Goal: Task Accomplishment & Management: Manage account settings

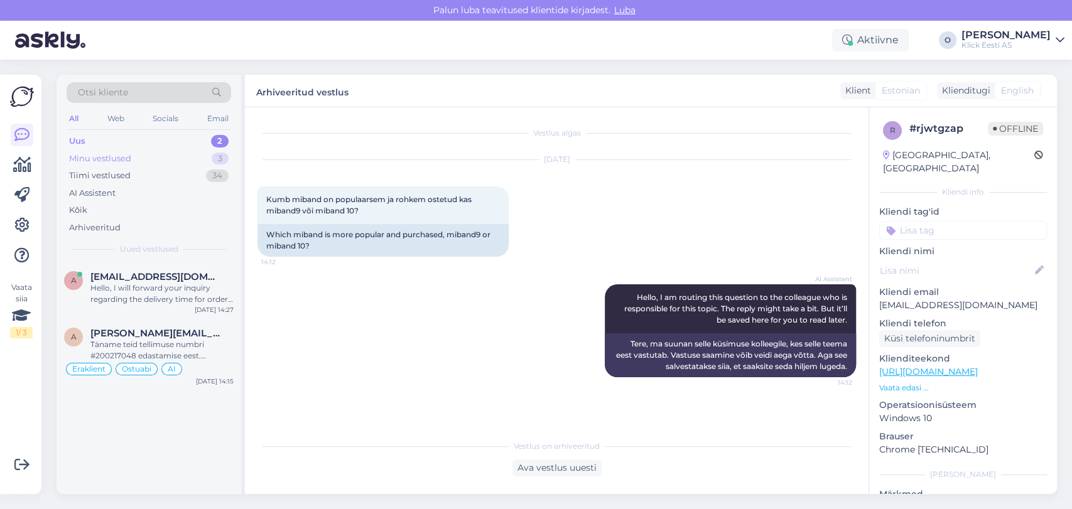
click at [129, 154] on div "Minu vestlused" at bounding box center [100, 159] width 62 height 13
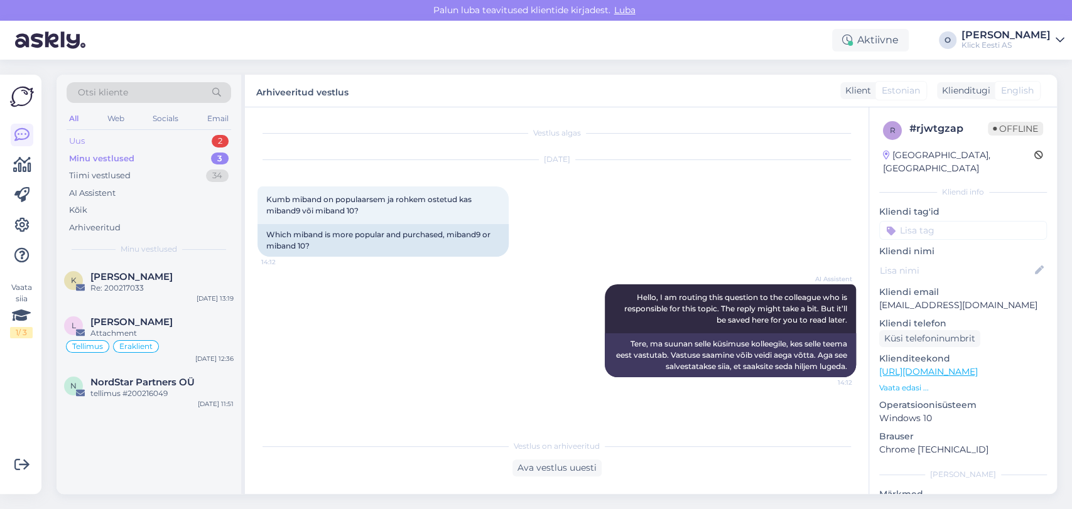
click at [137, 138] on div "Uus 2" at bounding box center [149, 141] width 164 height 18
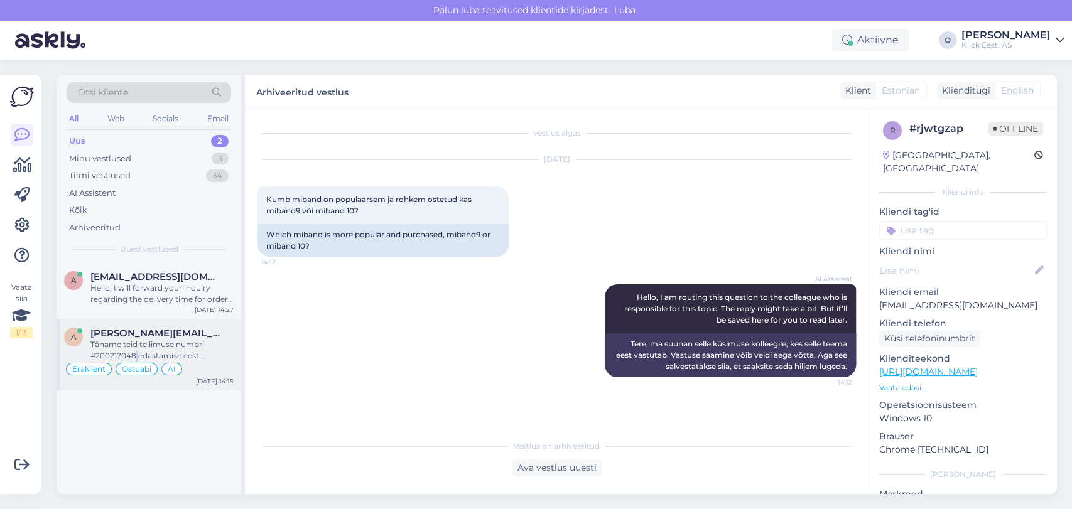
click at [137, 354] on div "Täname teid tellimuse numbri #200217048 edastamise eest. Suuname teie päringu s…" at bounding box center [161, 350] width 143 height 23
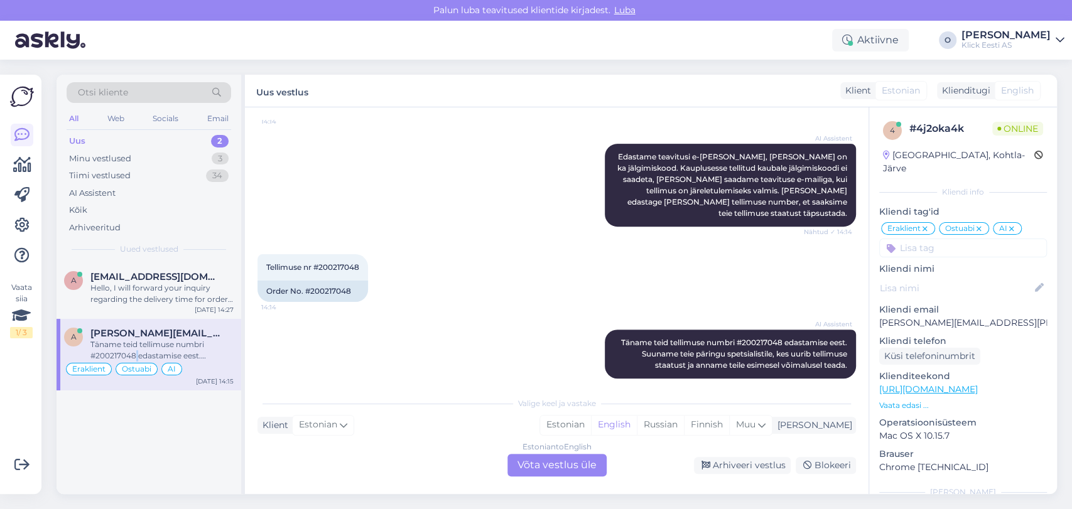
scroll to position [340, 0]
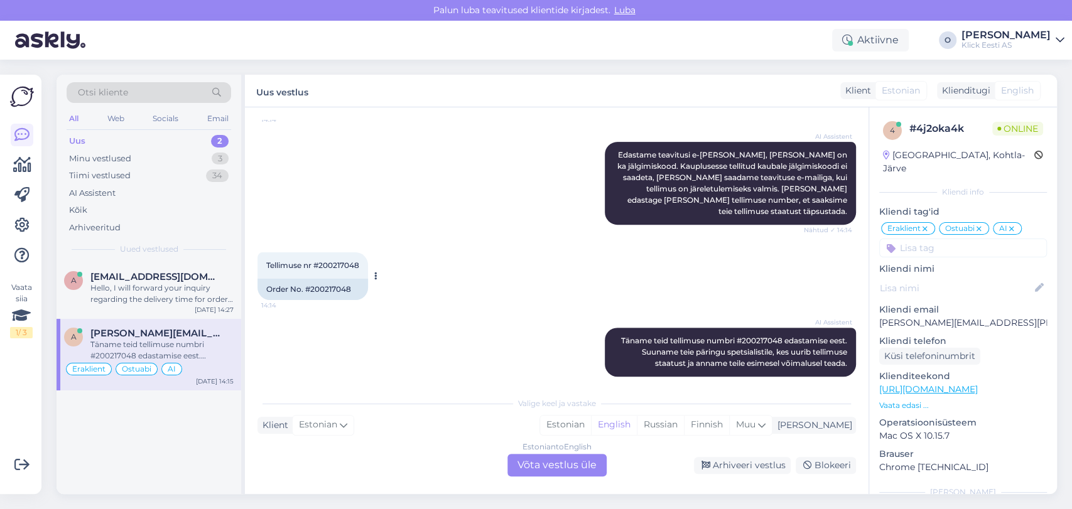
click at [331, 261] on span "Tellimuse nr #200217048" at bounding box center [312, 265] width 93 height 9
copy div "200217048 14:14"
click at [181, 137] on div "Uus 2" at bounding box center [149, 141] width 164 height 18
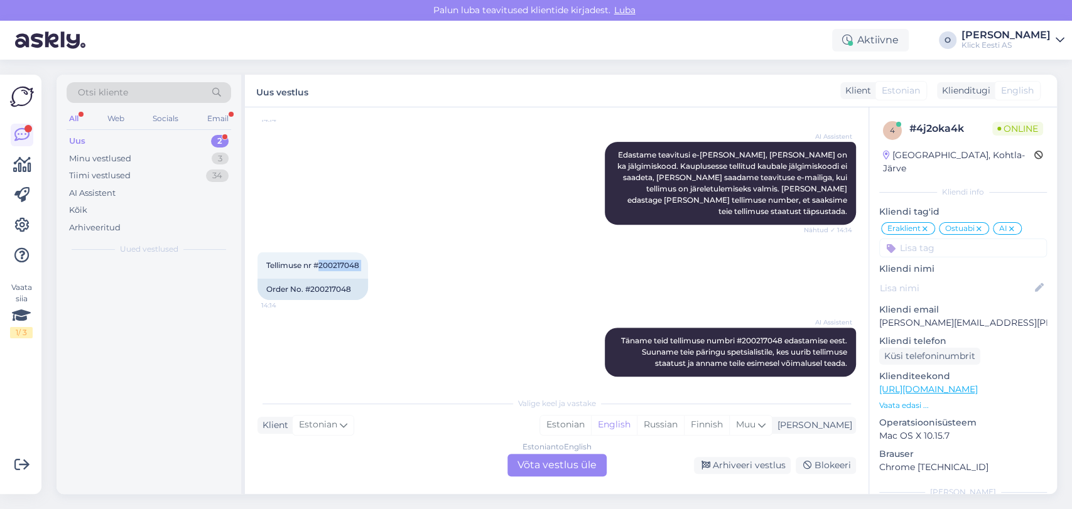
click at [181, 137] on div "Uus 2" at bounding box center [149, 141] width 164 height 18
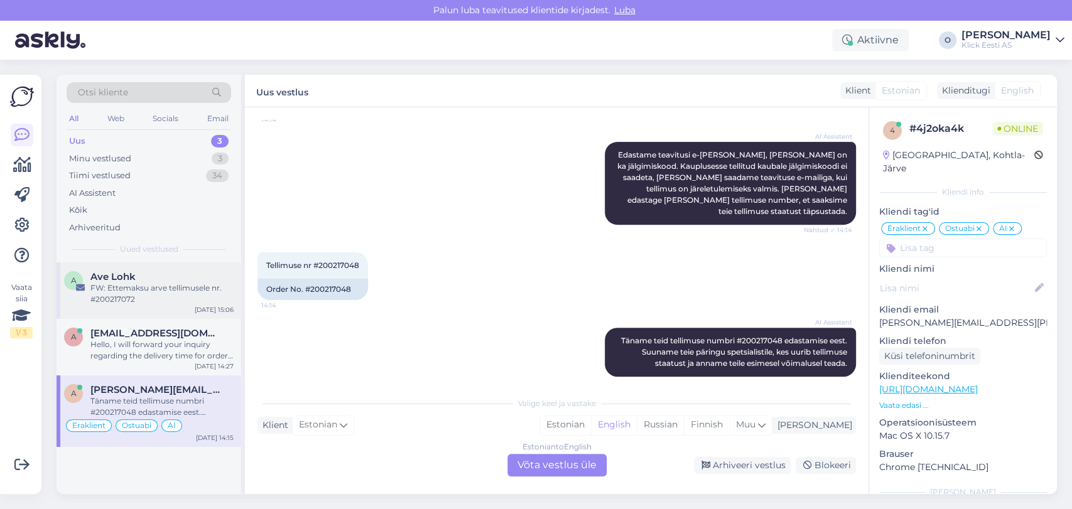
click at [147, 280] on div "Ave Lohk" at bounding box center [161, 276] width 143 height 11
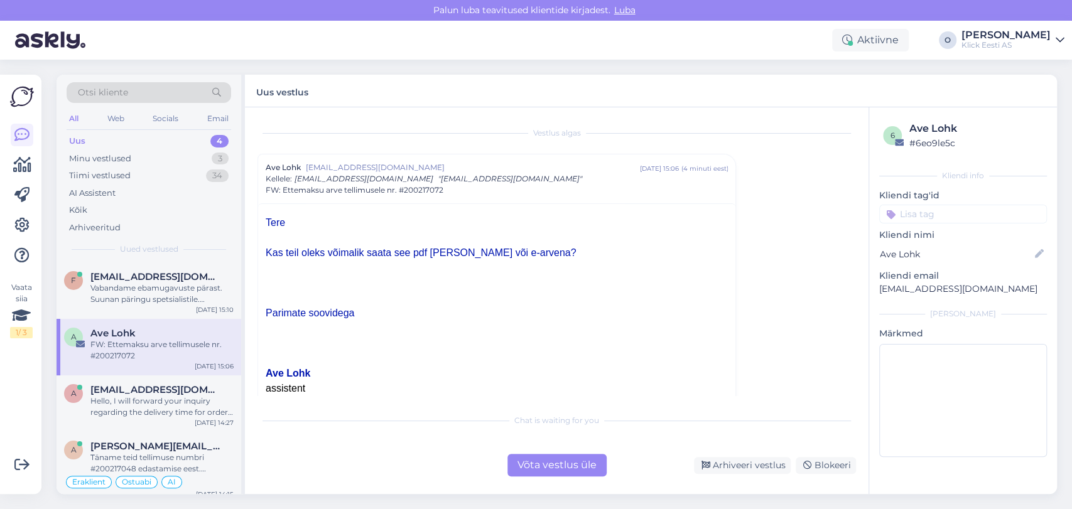
click at [191, 137] on div "Uus 4" at bounding box center [149, 141] width 164 height 18
click at [142, 277] on span "[EMAIL_ADDRESS][DOMAIN_NAME]" at bounding box center [155, 276] width 131 height 11
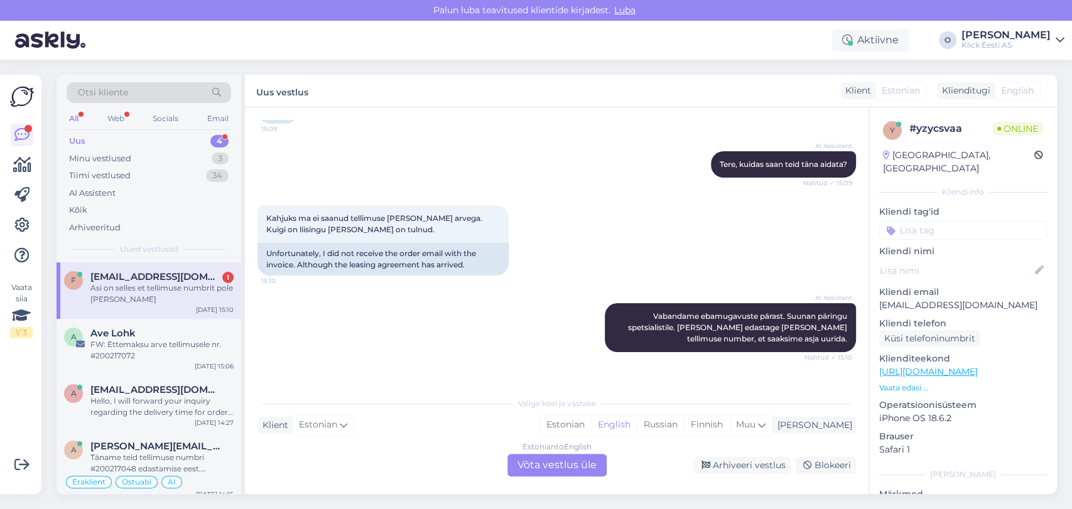
scroll to position [173, 0]
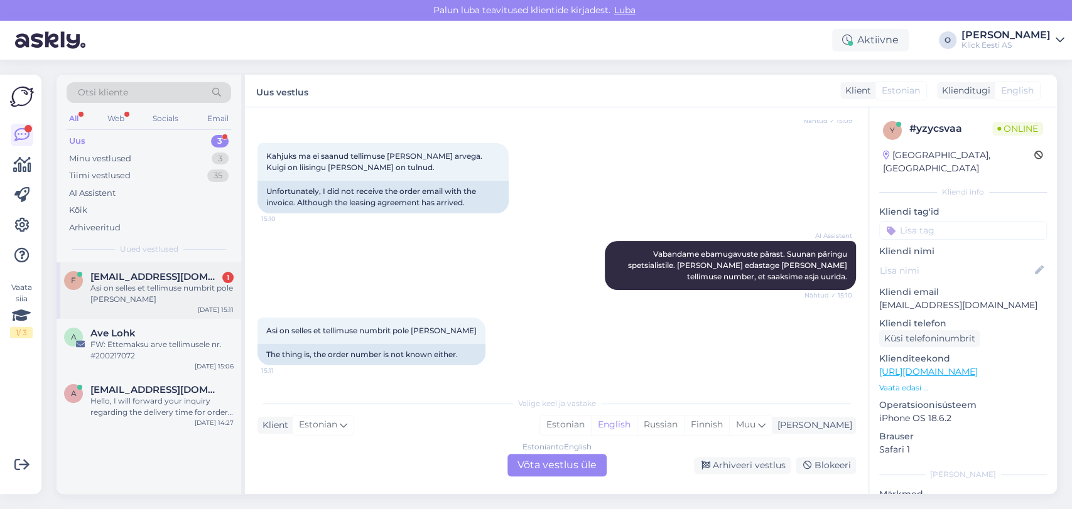
click at [186, 266] on div "f [EMAIL_ADDRESS][DOMAIN_NAME] 1 Asi on selles et tellimuse numbrit pole [PERSO…" at bounding box center [148, 290] width 185 height 56
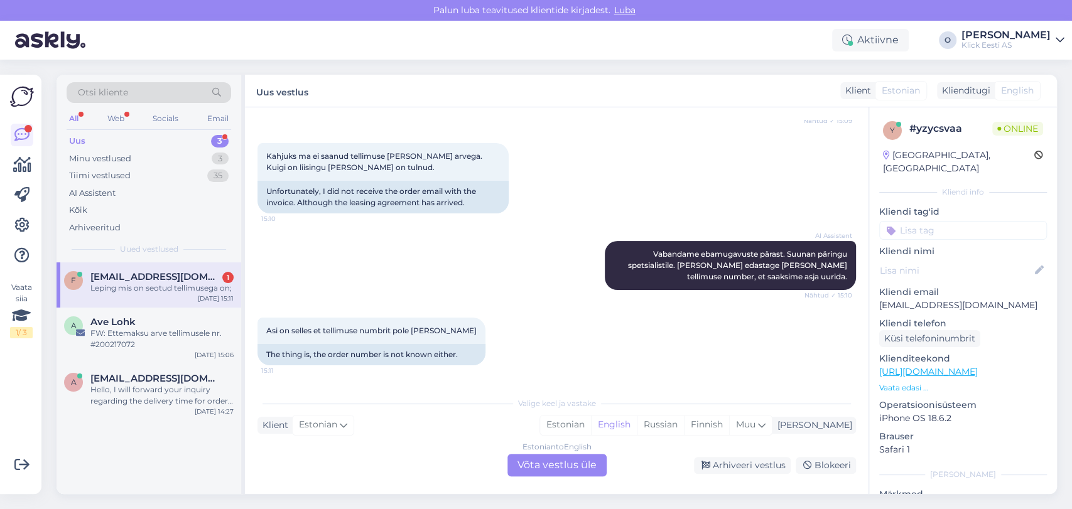
scroll to position [248, 0]
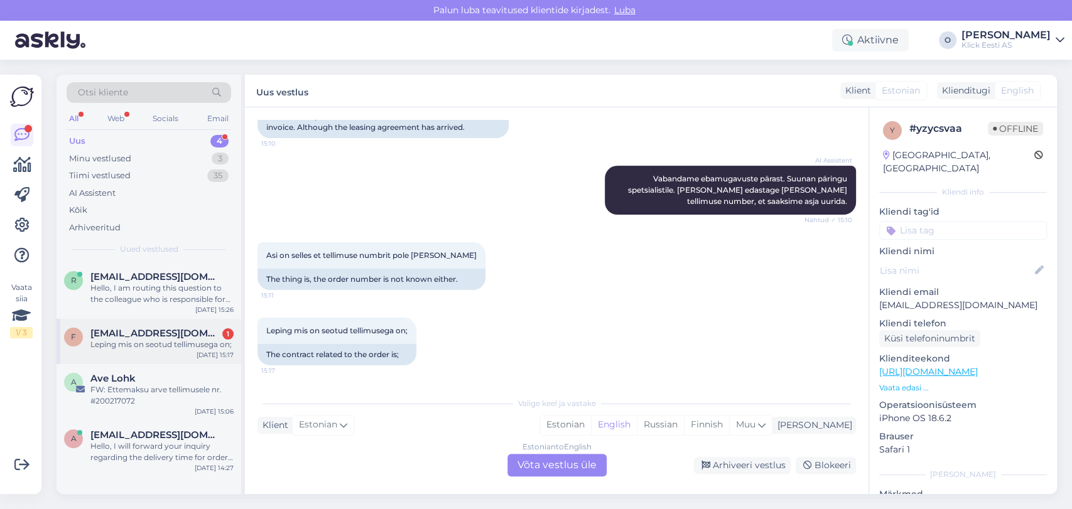
click at [141, 338] on span "[EMAIL_ADDRESS][DOMAIN_NAME]" at bounding box center [155, 333] width 131 height 11
click at [151, 281] on span "[EMAIL_ADDRESS][DOMAIN_NAME]" at bounding box center [155, 276] width 131 height 11
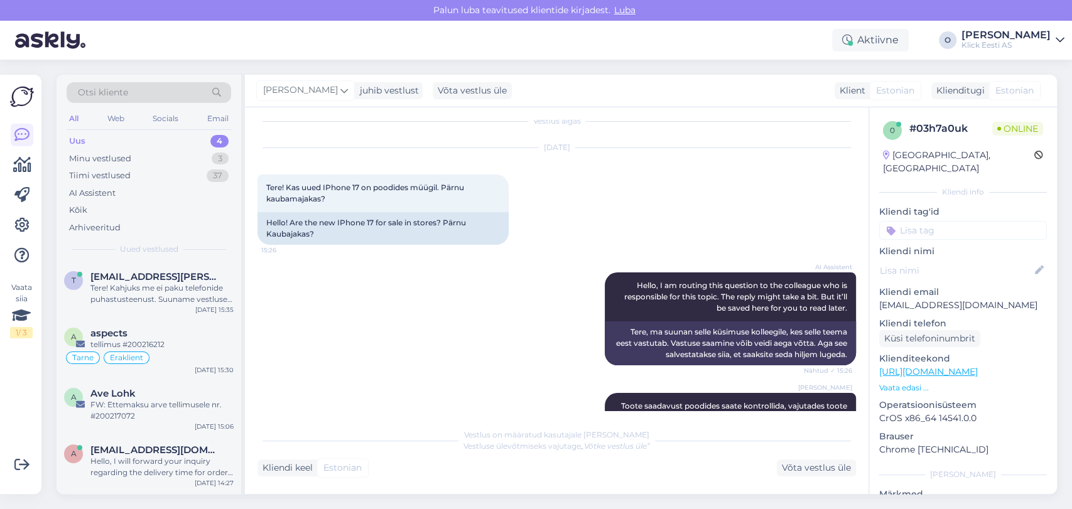
scroll to position [45, 0]
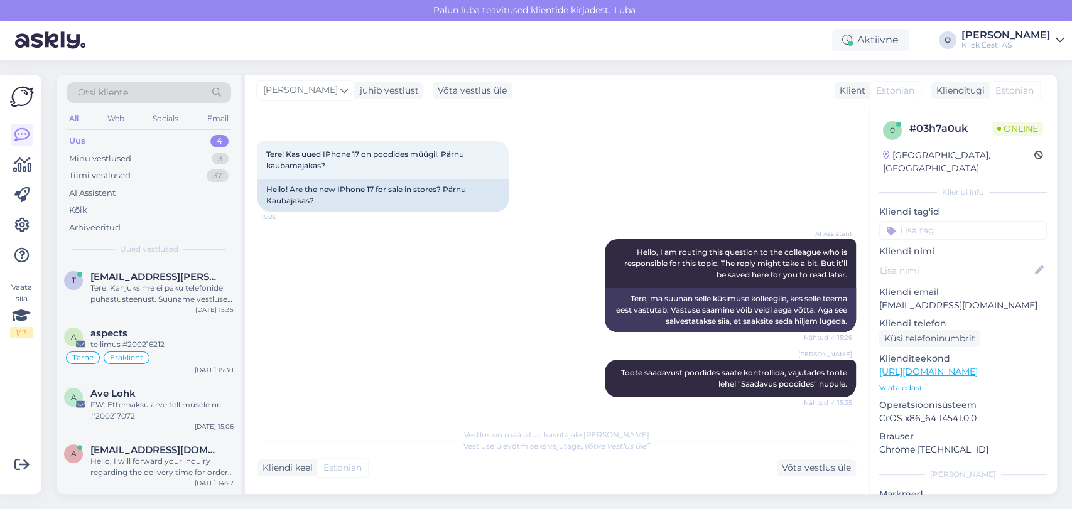
click at [175, 141] on div "Uus 4" at bounding box center [149, 141] width 164 height 18
click at [154, 268] on div "t [EMAIL_ADDRESS][PERSON_NAME][DOMAIN_NAME] Tere! Kahjuks me ei paku telefonide…" at bounding box center [148, 290] width 185 height 56
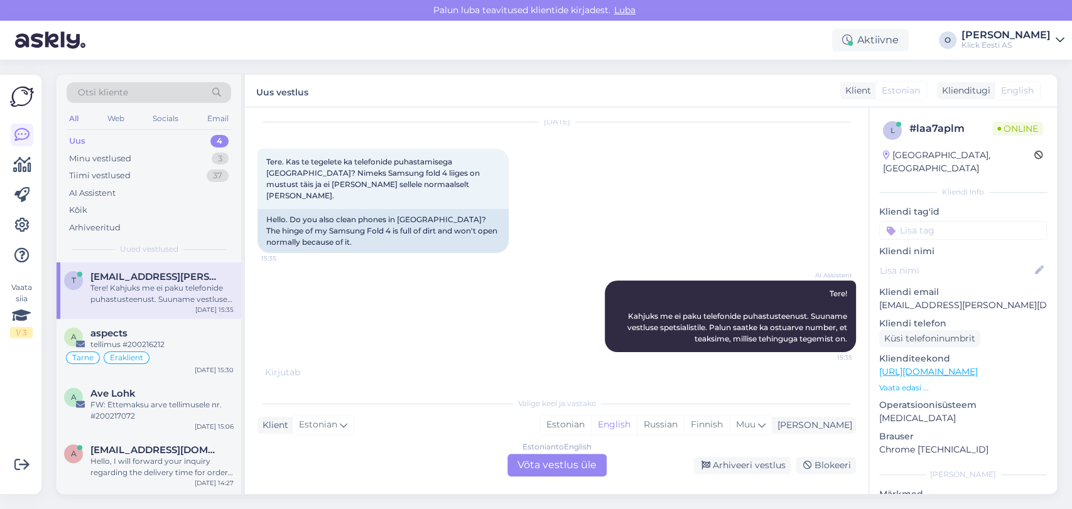
scroll to position [26, 0]
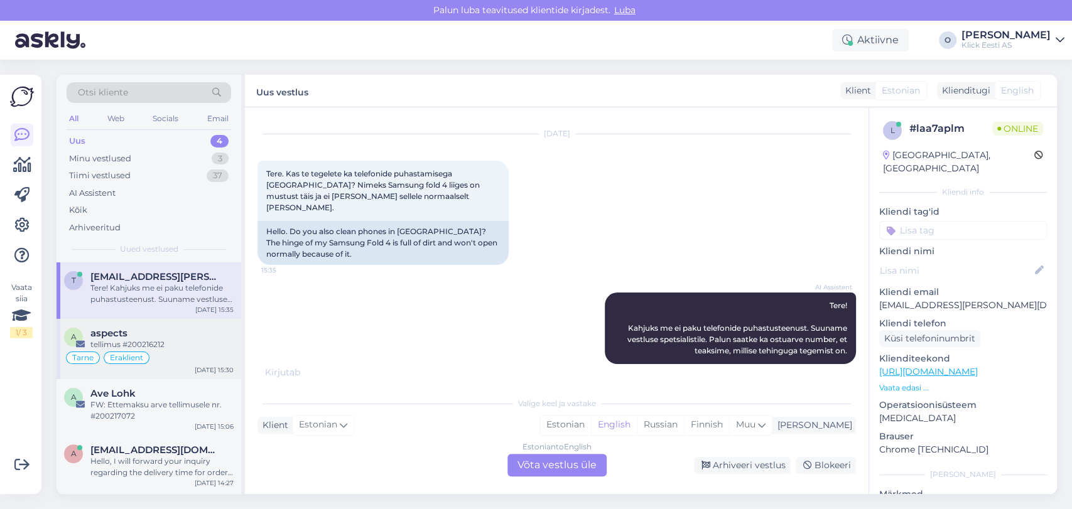
click at [136, 331] on div "aspects" at bounding box center [161, 333] width 143 height 11
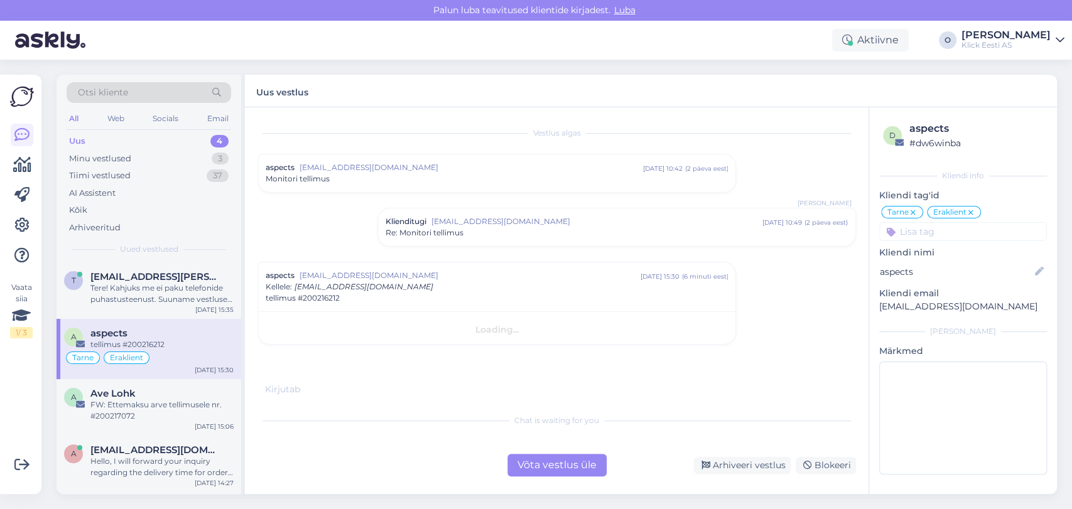
scroll to position [0, 0]
click at [331, 302] on span "tellimus #200216212" at bounding box center [303, 298] width 74 height 11
click at [331, 302] on div "Vestlus algas aspects [EMAIL_ADDRESS][DOMAIN_NAME] [DATE] 10:42 ( 2 päeva eest …" at bounding box center [562, 251] width 610 height 263
click at [323, 296] on div "aspects [EMAIL_ADDRESS][DOMAIN_NAME] [DATE] 15:30 ( 6 minuti eest ) tellimus #2…" at bounding box center [496, 281] width 477 height 38
click at [414, 227] on span "Re: Monitori tellimus" at bounding box center [424, 232] width 78 height 11
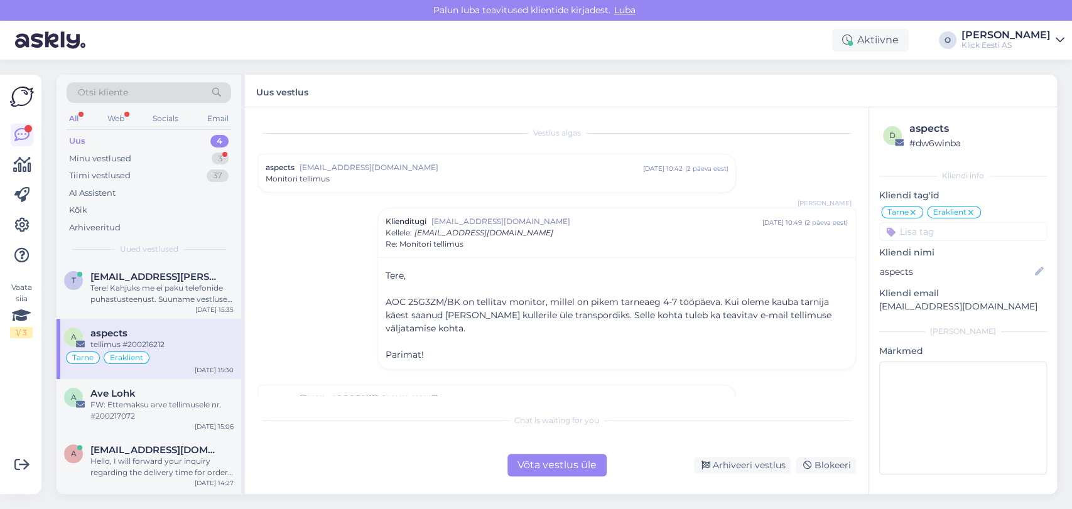
click at [414, 228] on span "[EMAIL_ADDRESS][DOMAIN_NAME]" at bounding box center [483, 232] width 139 height 9
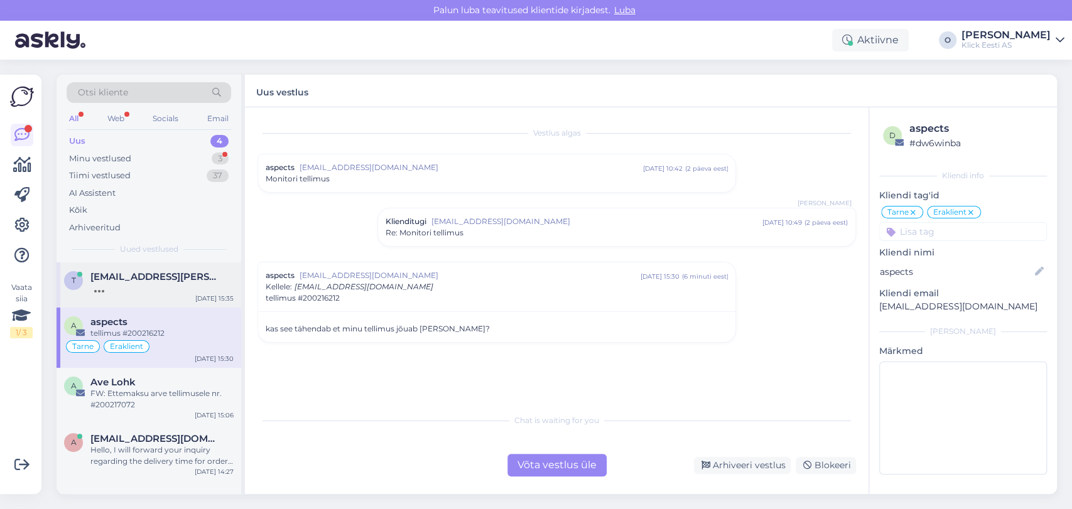
click at [167, 267] on div "t [EMAIL_ADDRESS][PERSON_NAME][DOMAIN_NAME] [DATE] 15:35" at bounding box center [148, 284] width 185 height 45
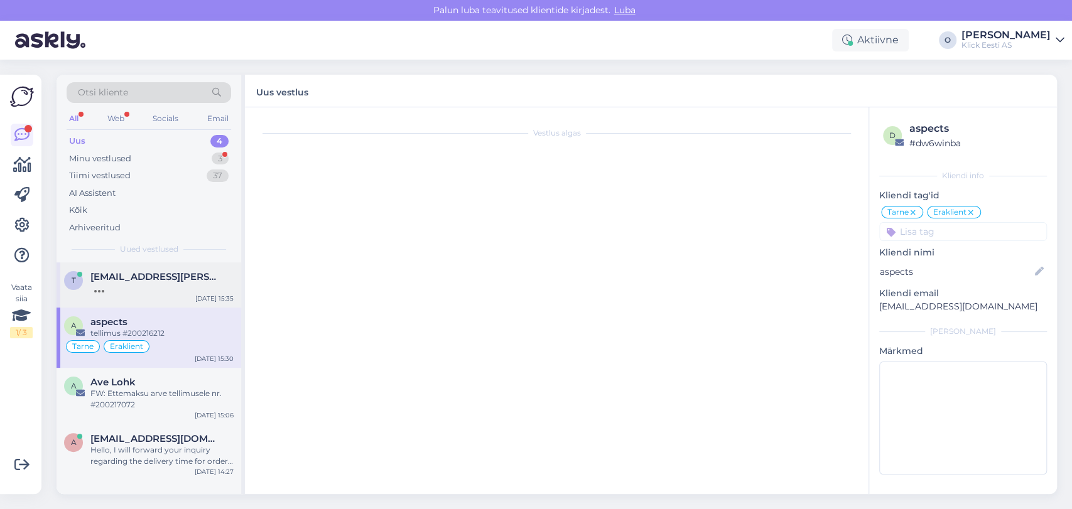
scroll to position [13, 0]
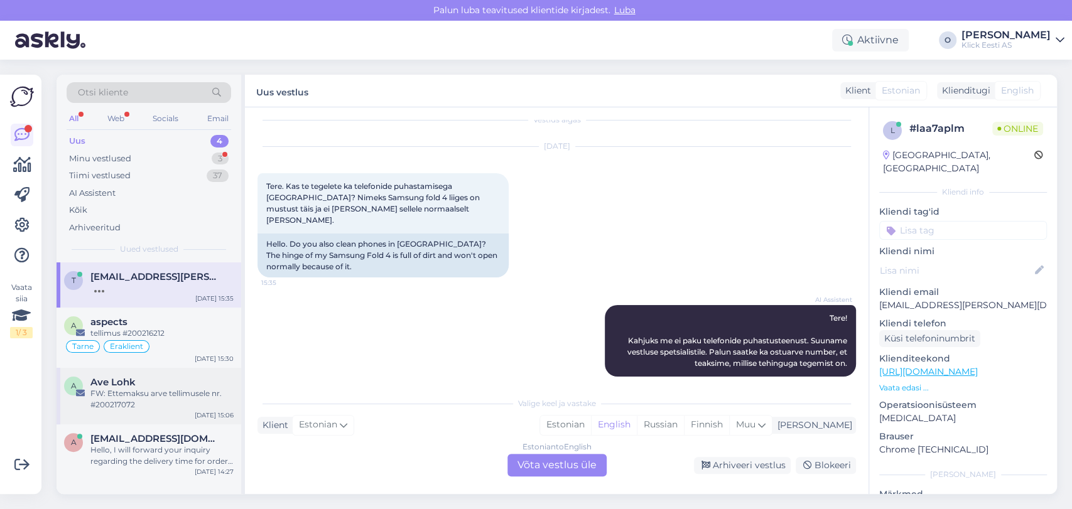
click at [139, 391] on div "FW: Ettemaksu arve tellimusele nr. #200217072" at bounding box center [161, 399] width 143 height 23
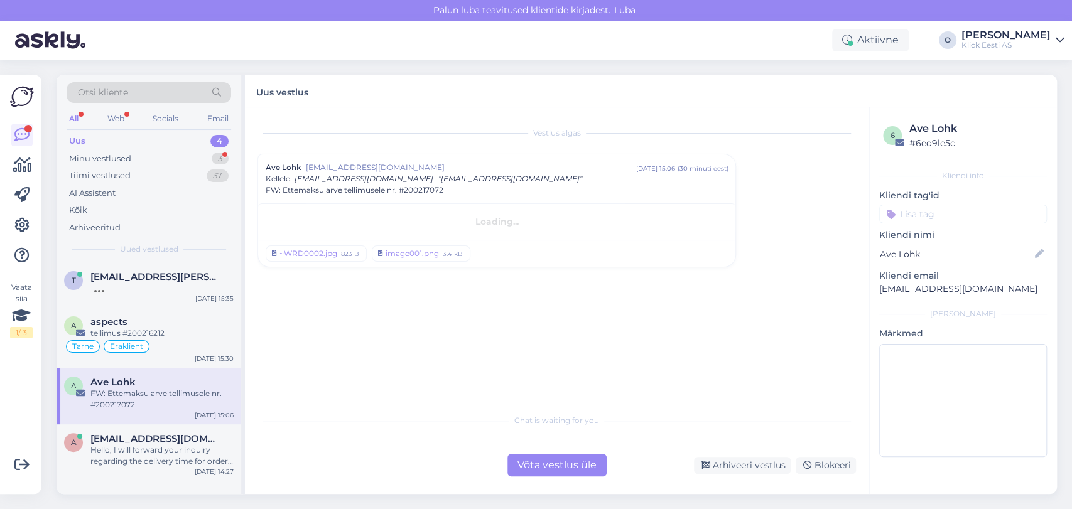
scroll to position [0, 0]
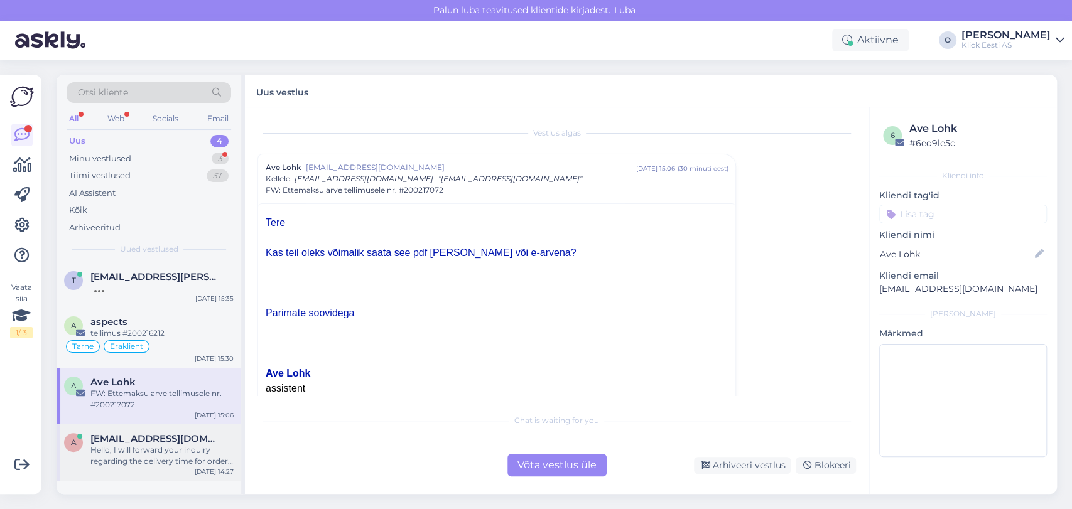
click at [141, 455] on div "Hello, I will forward your inquiry regarding the delivery time for order #20021…" at bounding box center [161, 455] width 143 height 23
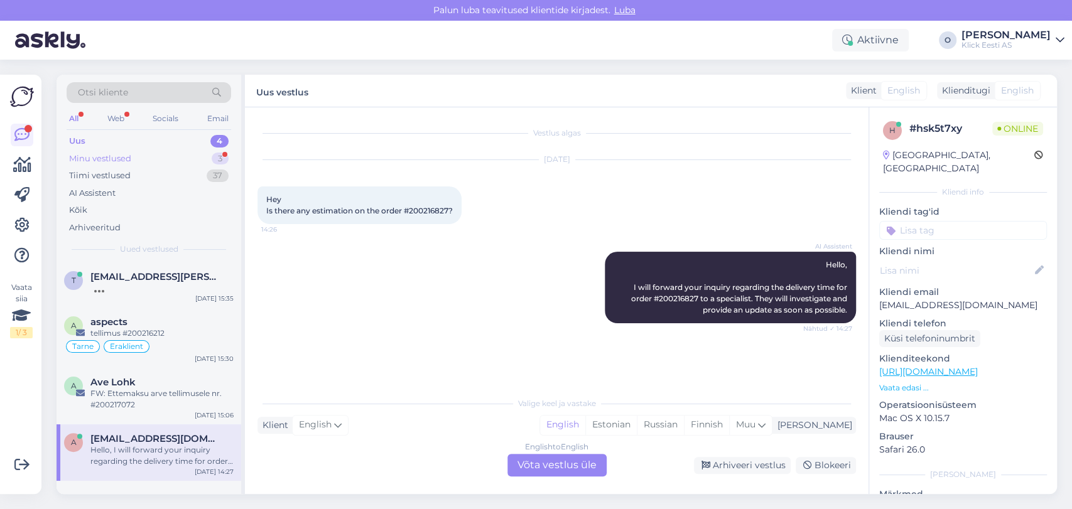
click at [167, 158] on div "Minu vestlused 3" at bounding box center [149, 159] width 164 height 18
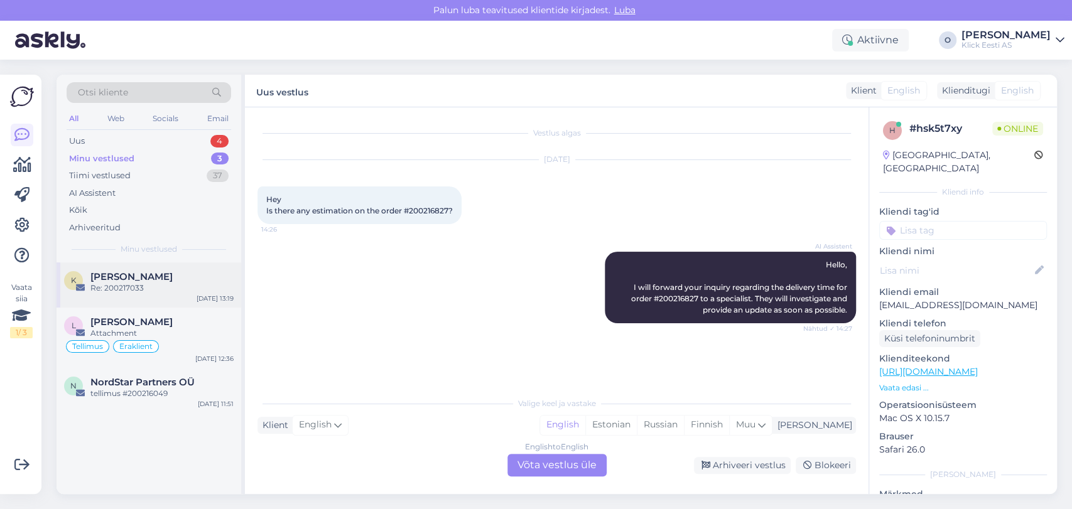
click at [144, 270] on div "K [PERSON_NAME] Re: 200217033 [DATE] 13:19" at bounding box center [148, 284] width 185 height 45
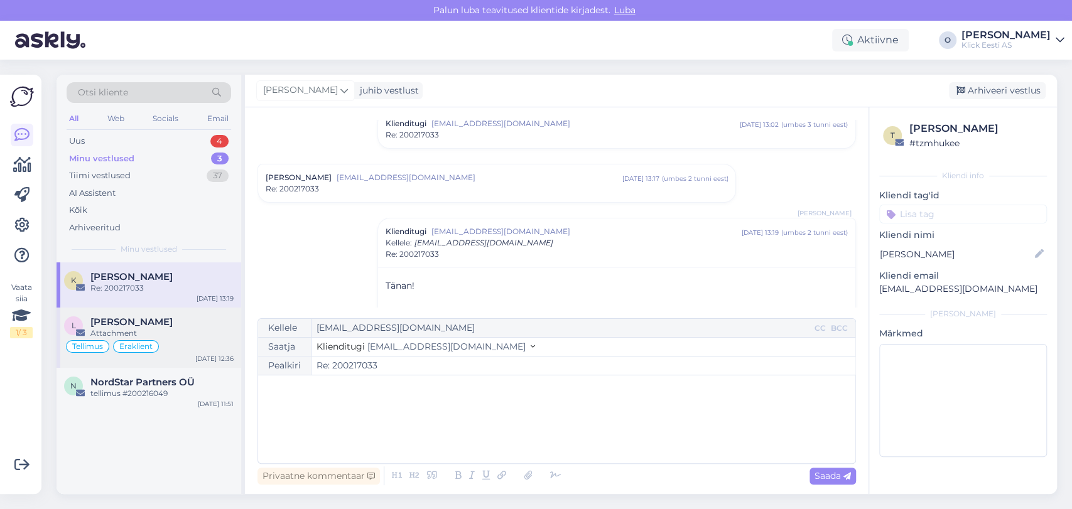
click at [123, 319] on span "[PERSON_NAME]" at bounding box center [131, 321] width 82 height 11
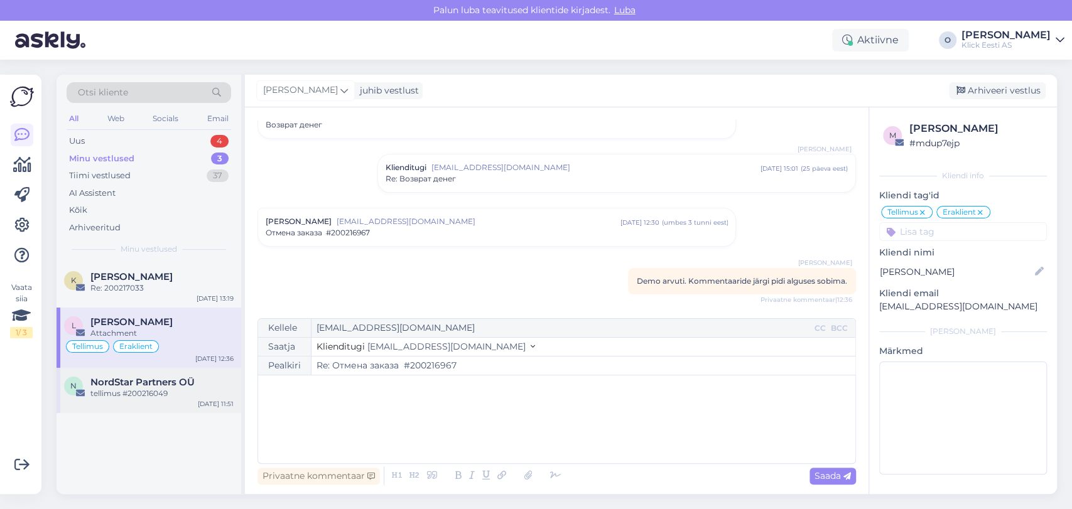
click at [121, 371] on div "N NordStar Partners OÜ tellimus #200216049 [DATE] 11:51" at bounding box center [148, 390] width 185 height 45
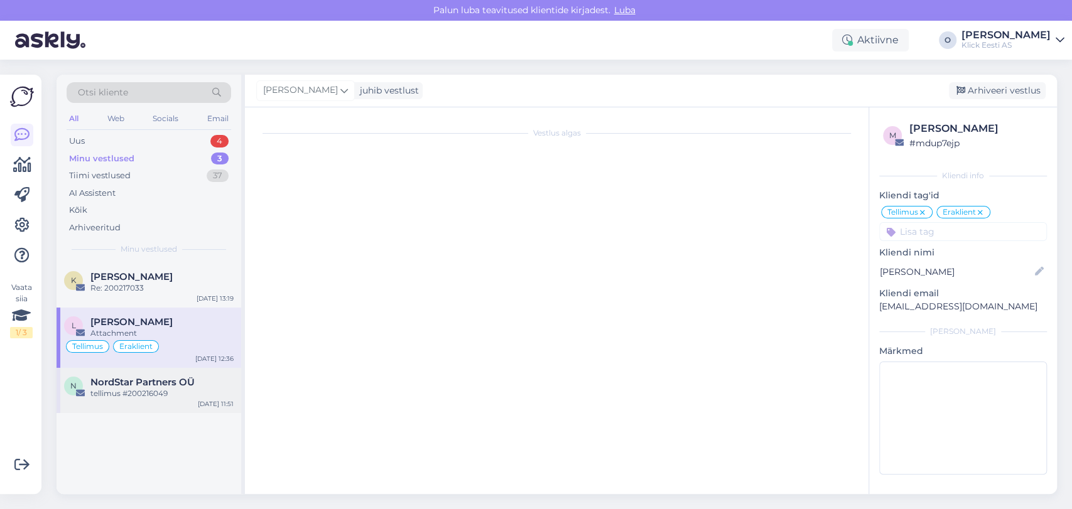
scroll to position [0, 0]
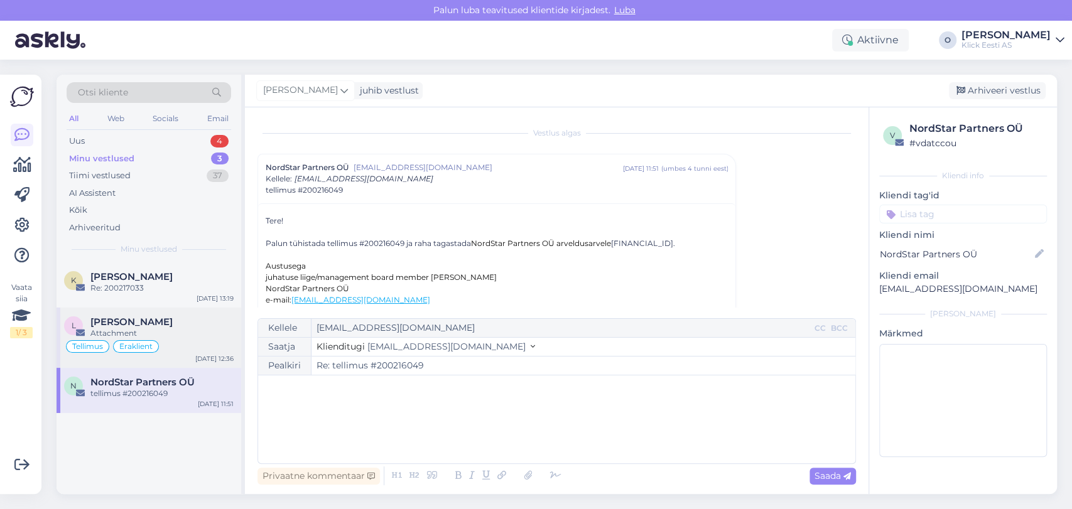
click at [116, 322] on span "[PERSON_NAME]" at bounding box center [131, 321] width 82 height 11
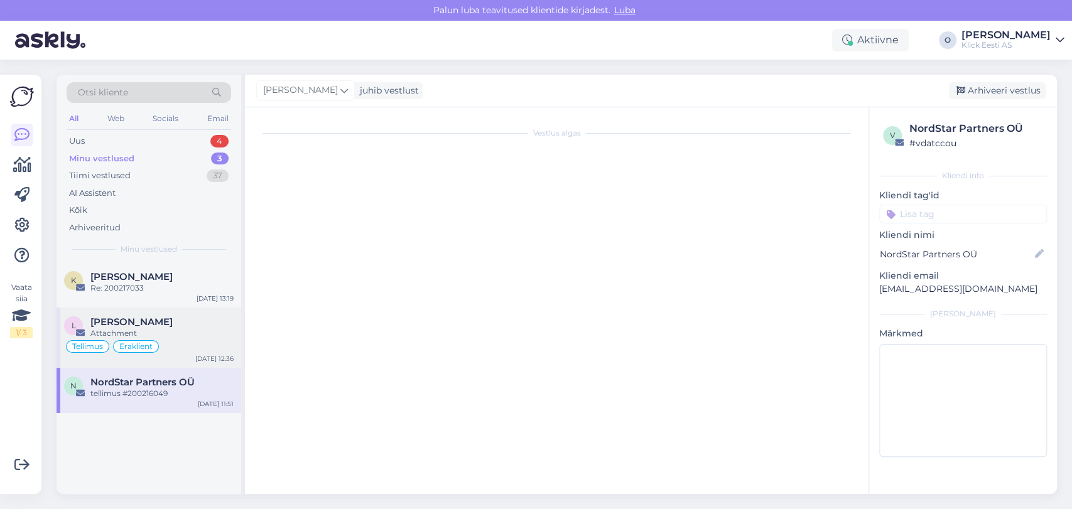
scroll to position [108, 0]
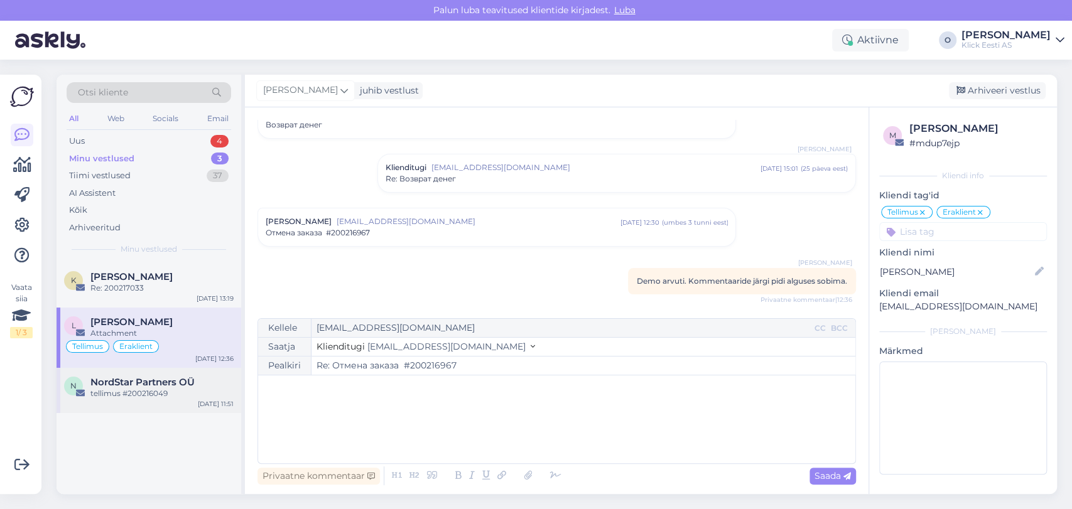
click at [126, 377] on span "NordStar Partners OÜ" at bounding box center [142, 382] width 104 height 11
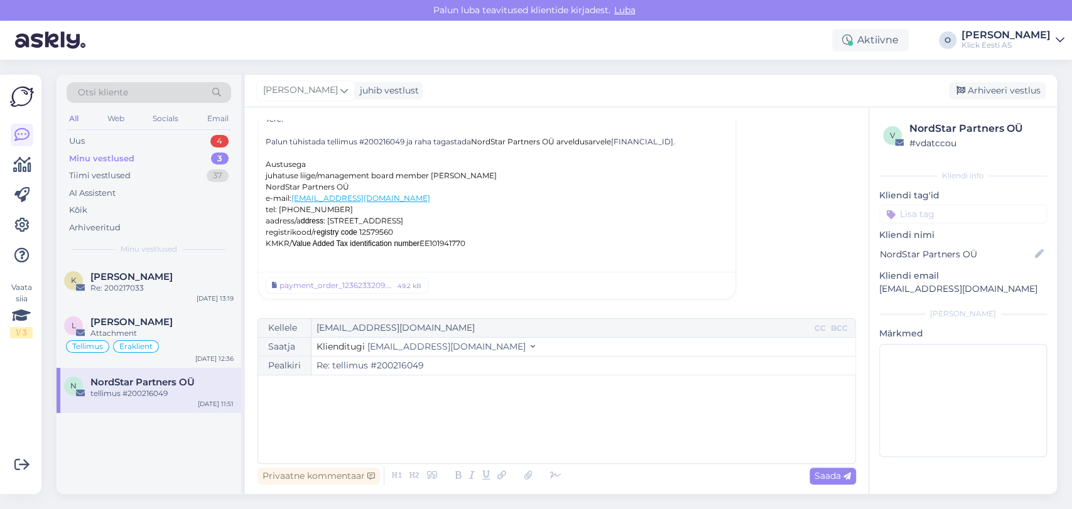
scroll to position [34, 0]
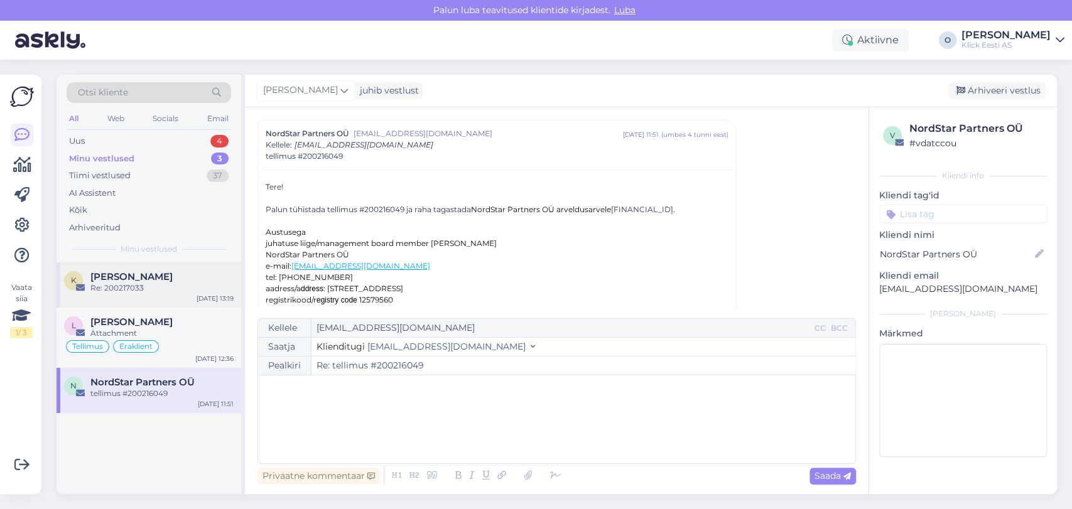
click at [139, 301] on div "K [PERSON_NAME] Re: 200217033 [DATE] 13:19" at bounding box center [148, 284] width 185 height 45
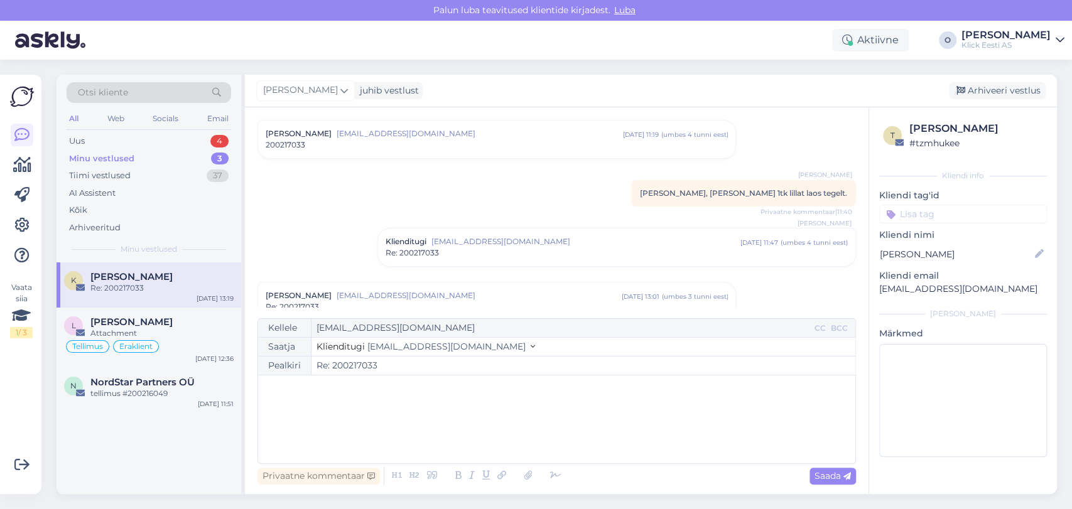
scroll to position [312, 0]
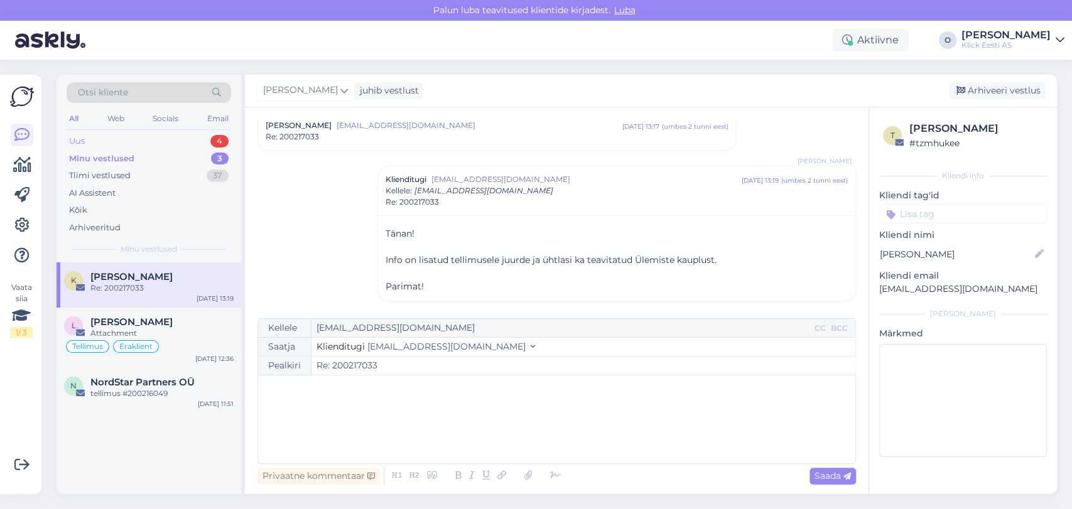
click at [136, 142] on div "Uus 4" at bounding box center [149, 141] width 164 height 18
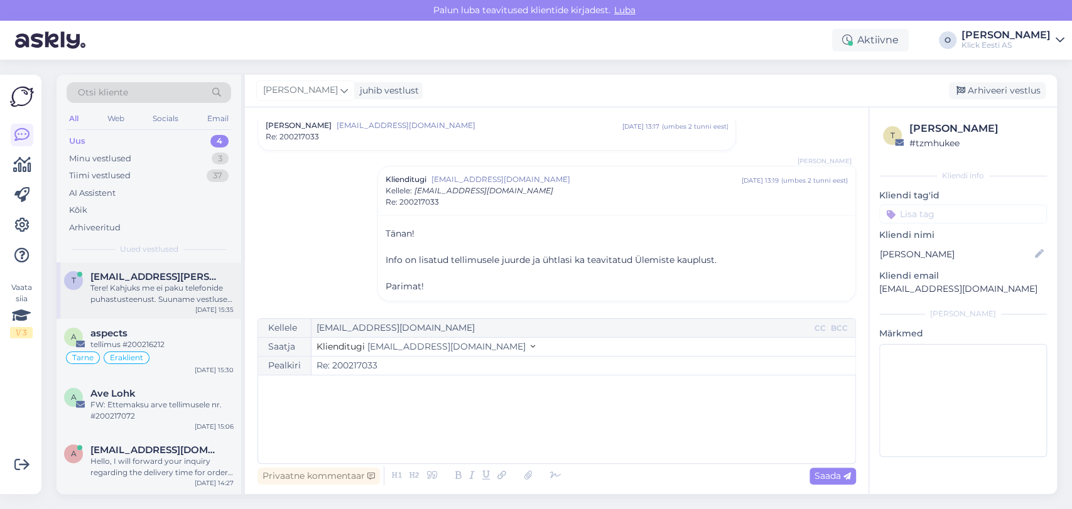
click at [114, 266] on div "t [EMAIL_ADDRESS][PERSON_NAME][DOMAIN_NAME] Tere! Kahjuks me ei paku telefonide…" at bounding box center [148, 290] width 185 height 56
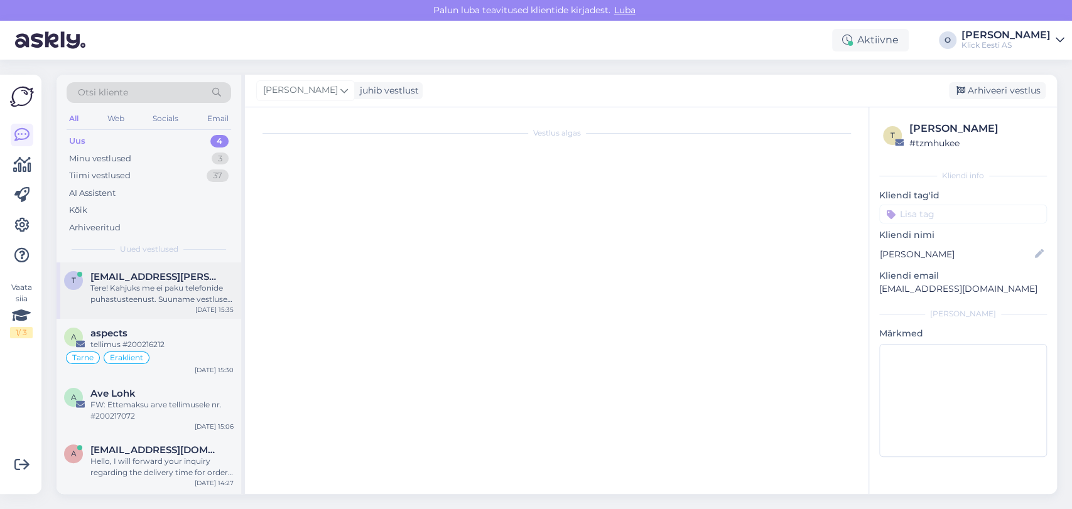
scroll to position [13, 0]
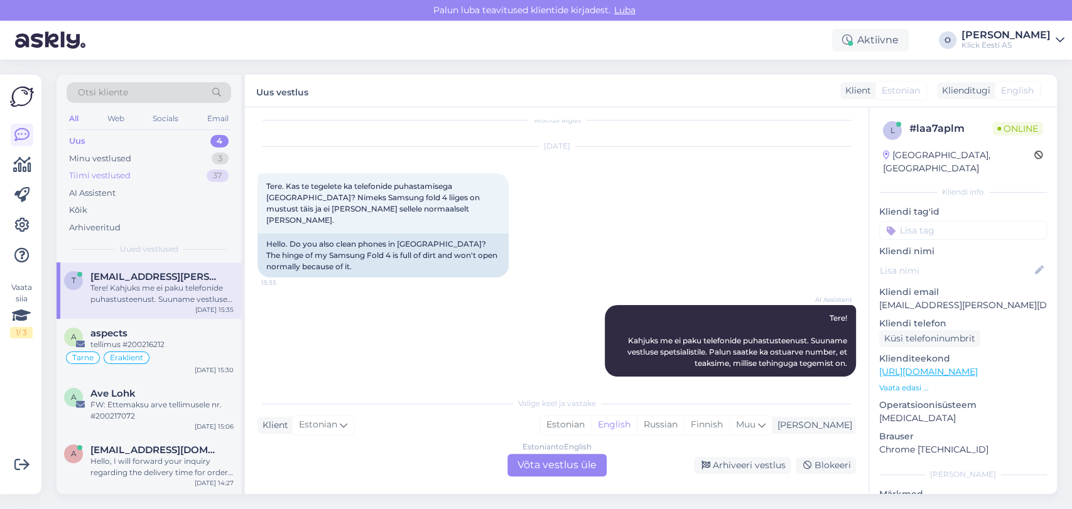
click at [128, 169] on div "Tiimi vestlused" at bounding box center [100, 175] width 62 height 13
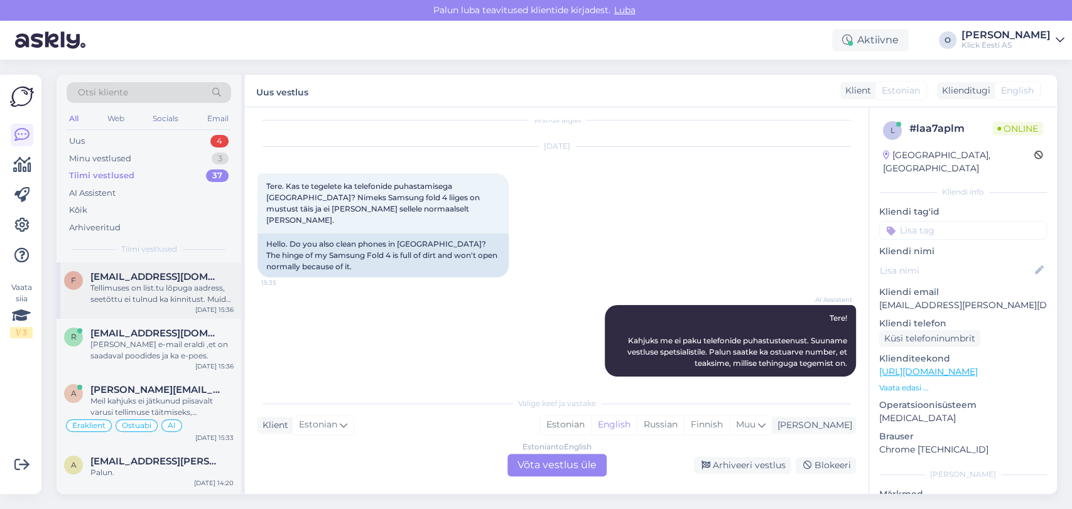
click at [126, 298] on div "Tellimuses on list.tu lõpuga aadress, seetõttu ei tulnud ka kinnitust. Muidu on…" at bounding box center [161, 293] width 143 height 23
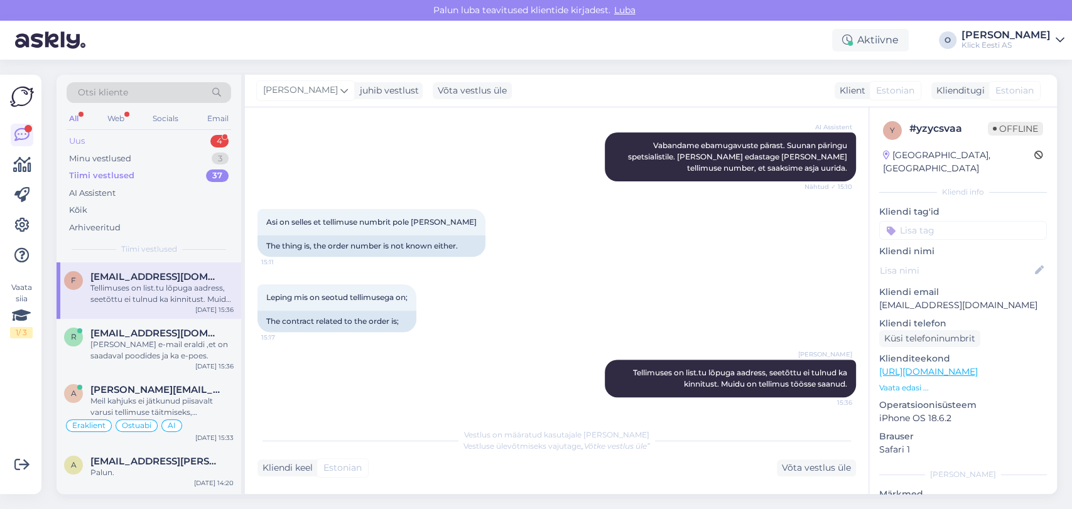
click at [118, 136] on div "Uus 4" at bounding box center [149, 141] width 164 height 18
